Goal: Information Seeking & Learning: Find specific fact

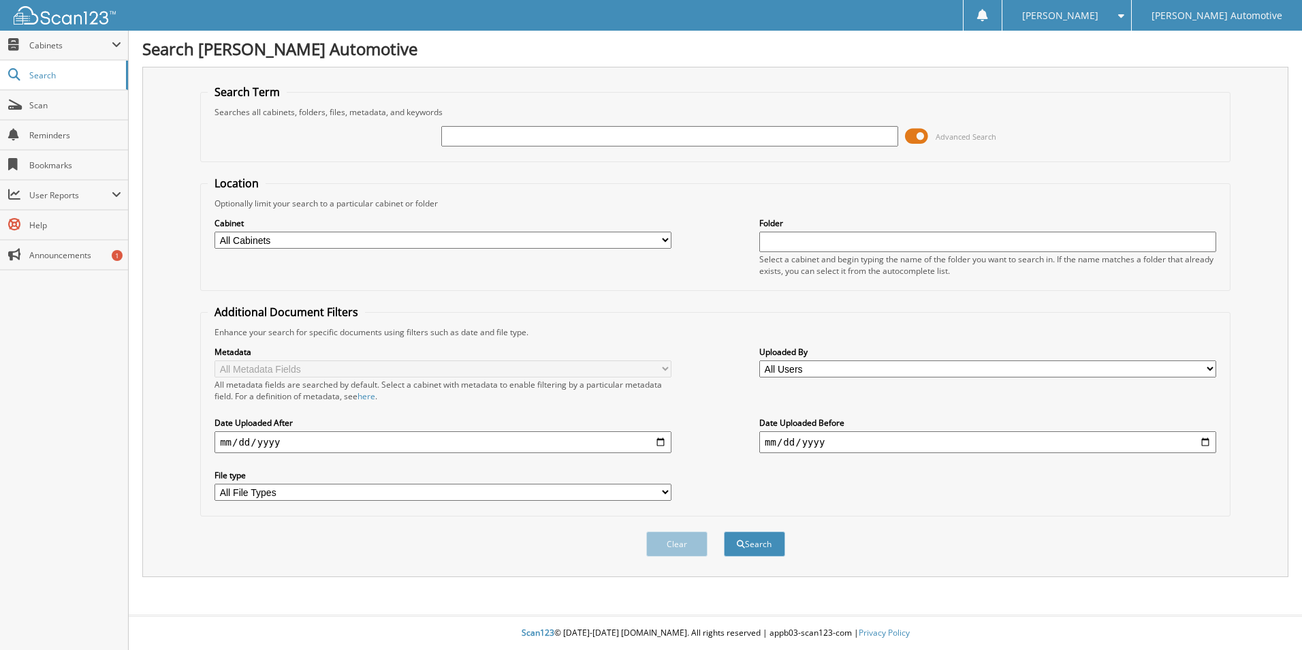
click at [649, 140] on input "text" at bounding box center [669, 136] width 457 height 20
type input "56035"
click at [724, 531] on button "Search" at bounding box center [754, 543] width 61 height 25
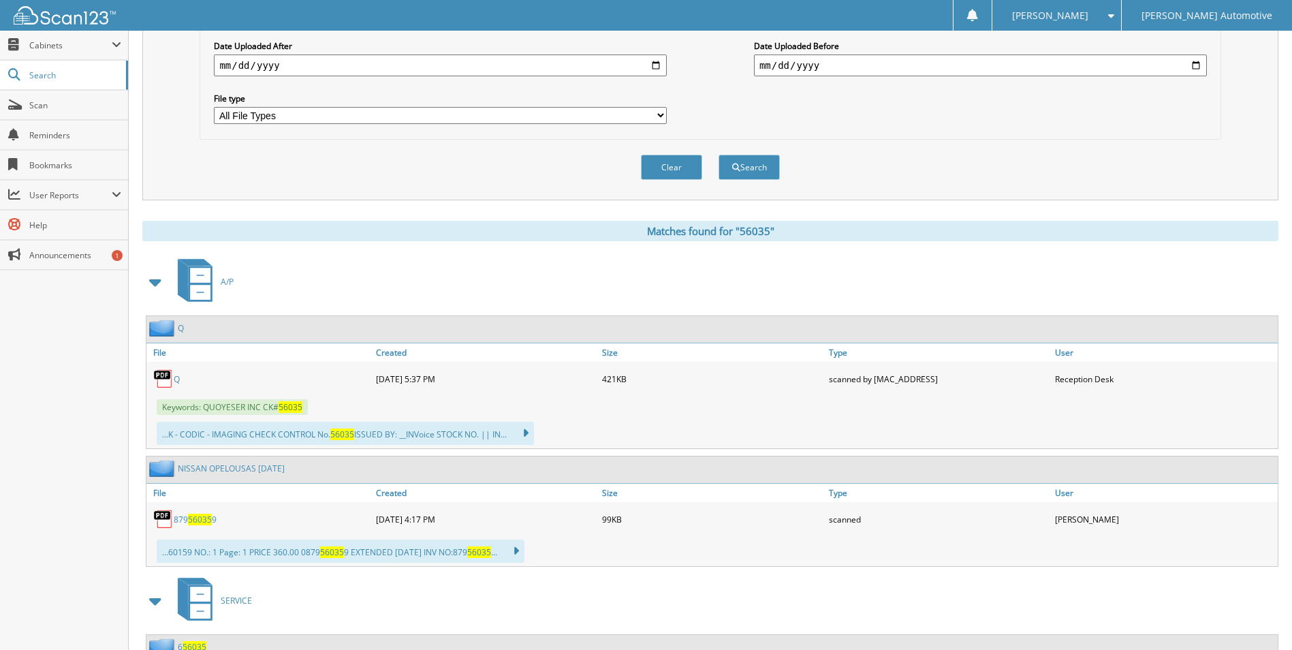
scroll to position [477, 0]
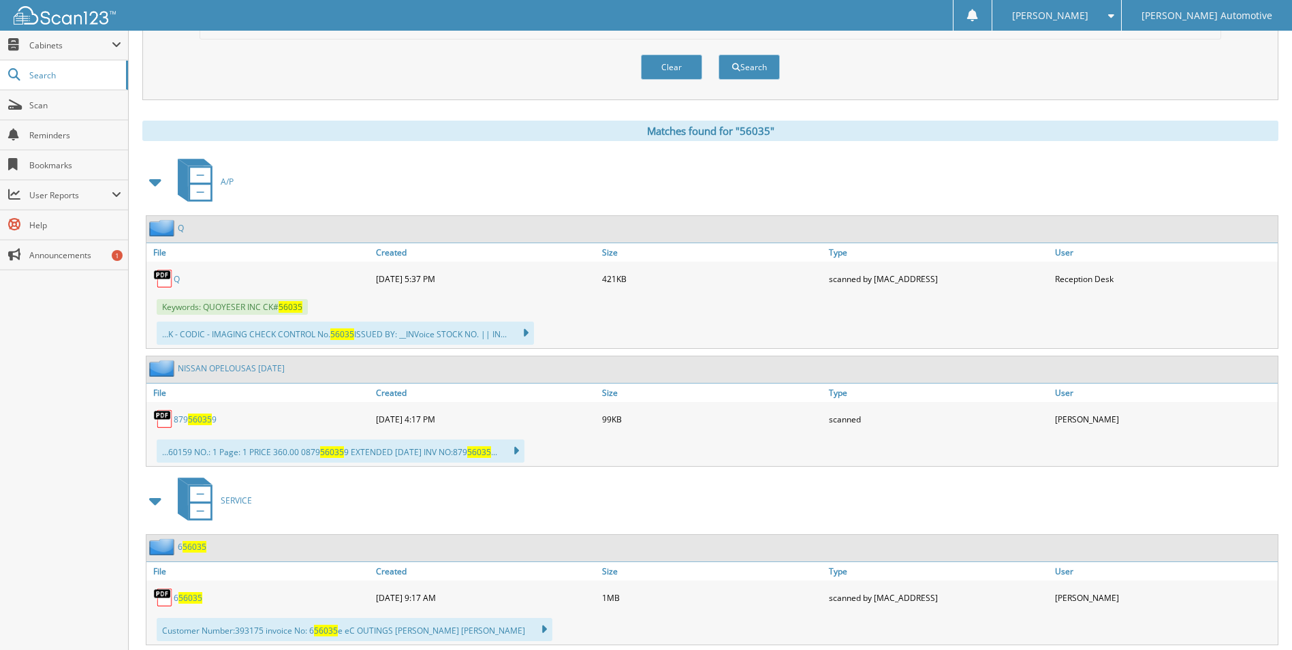
click at [178, 281] on link "Q" at bounding box center [177, 279] width 6 height 12
